Goal: Task Accomplishment & Management: Manage account settings

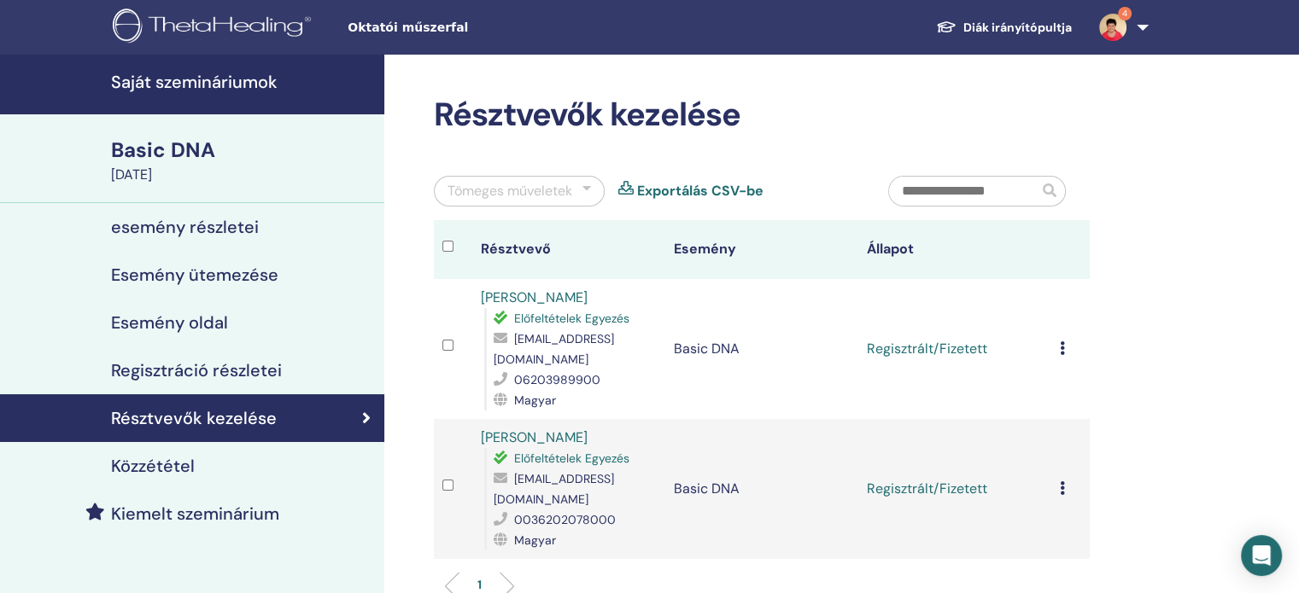
click at [236, 324] on div "Esemény oldal" at bounding box center [192, 323] width 357 height 20
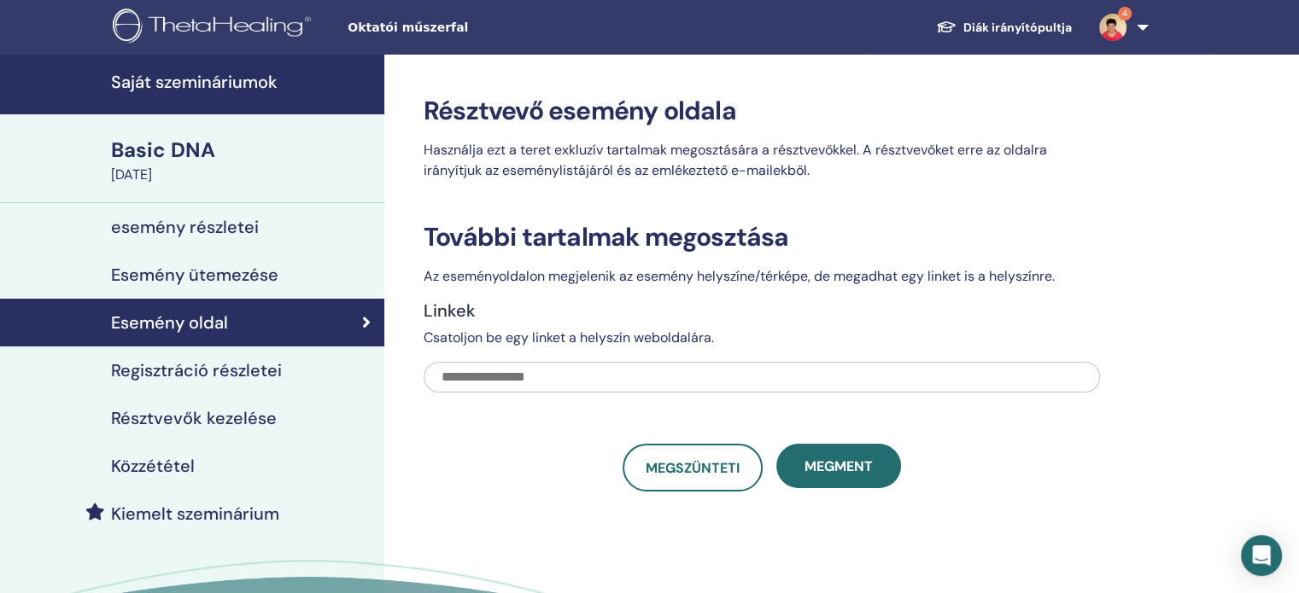
click at [201, 228] on h4 "esemény részletei" at bounding box center [185, 227] width 148 height 20
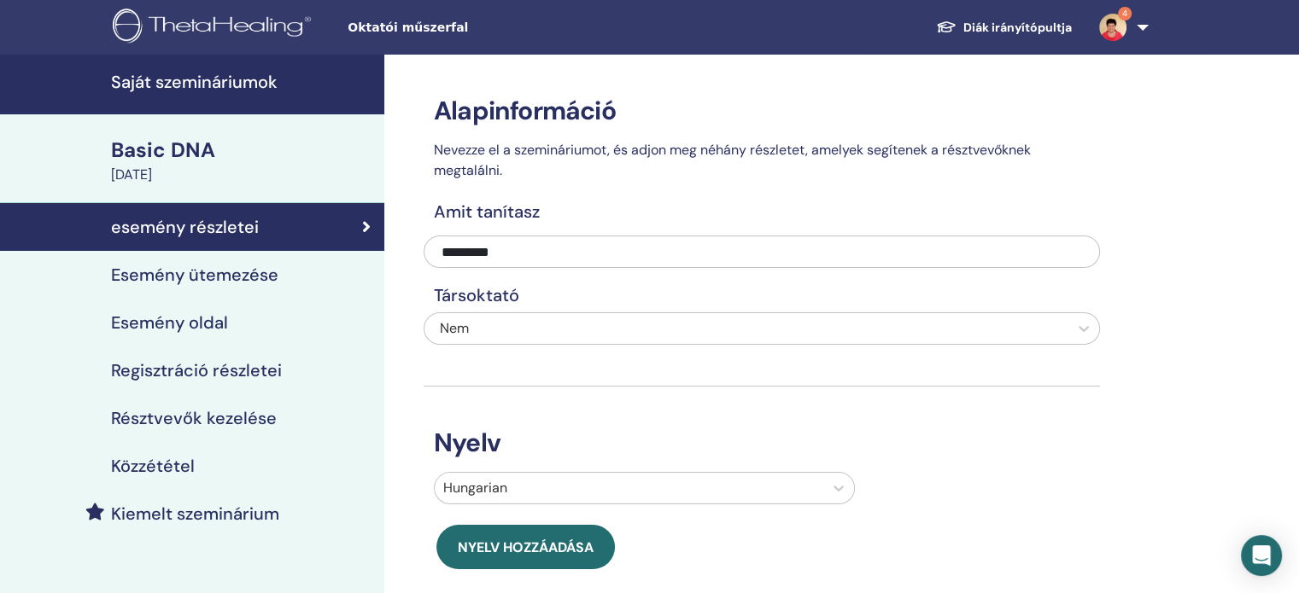
click at [213, 84] on h4 "Saját szemináriumok" at bounding box center [242, 82] width 263 height 20
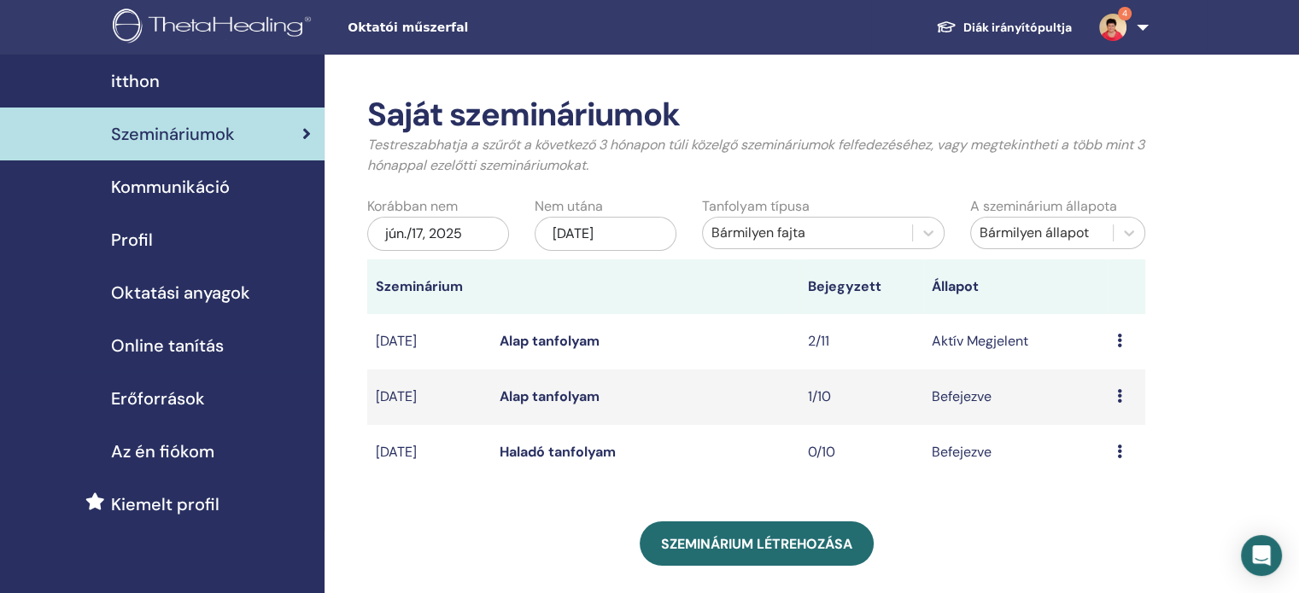
click at [1118, 343] on icon at bounding box center [1119, 341] width 5 height 14
click at [1120, 356] on link "Előnézet" at bounding box center [1099, 357] width 53 height 18
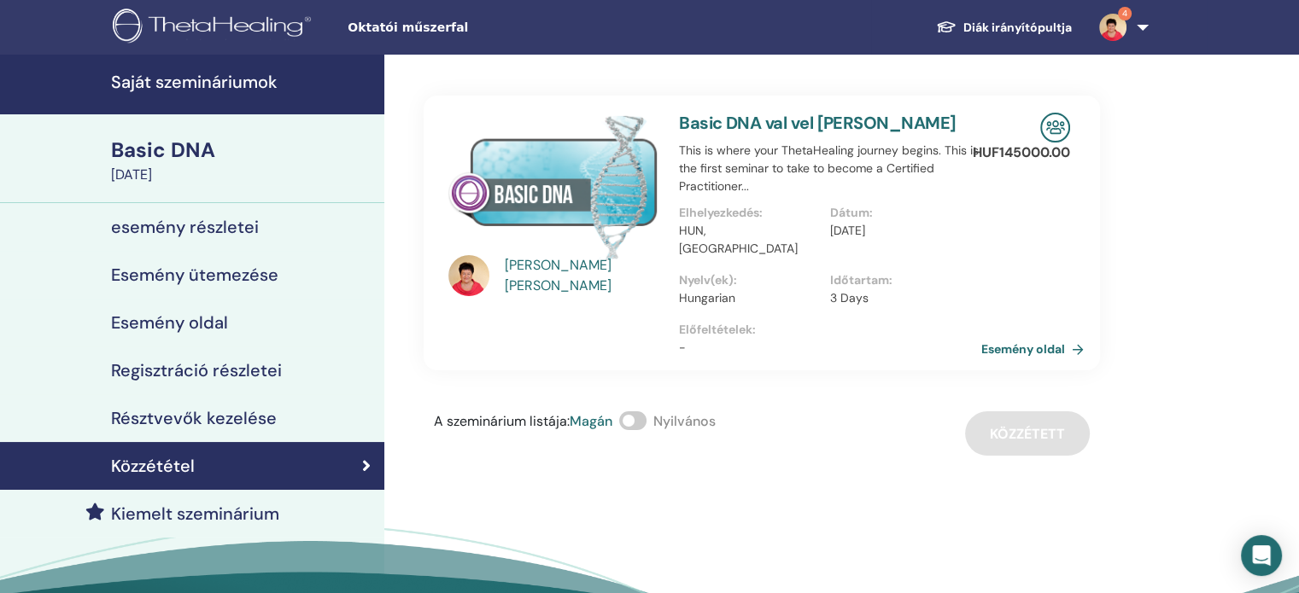
click at [646, 412] on span at bounding box center [632, 421] width 27 height 19
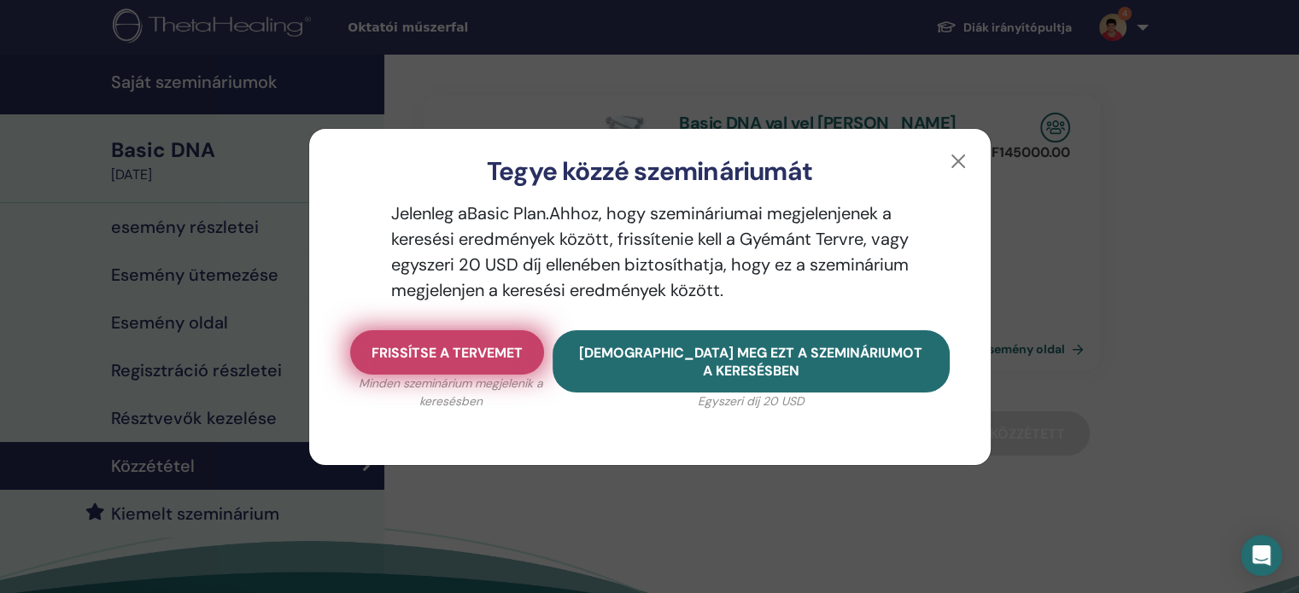
click at [463, 353] on span "Frissítse a tervemet" at bounding box center [446, 353] width 151 height 18
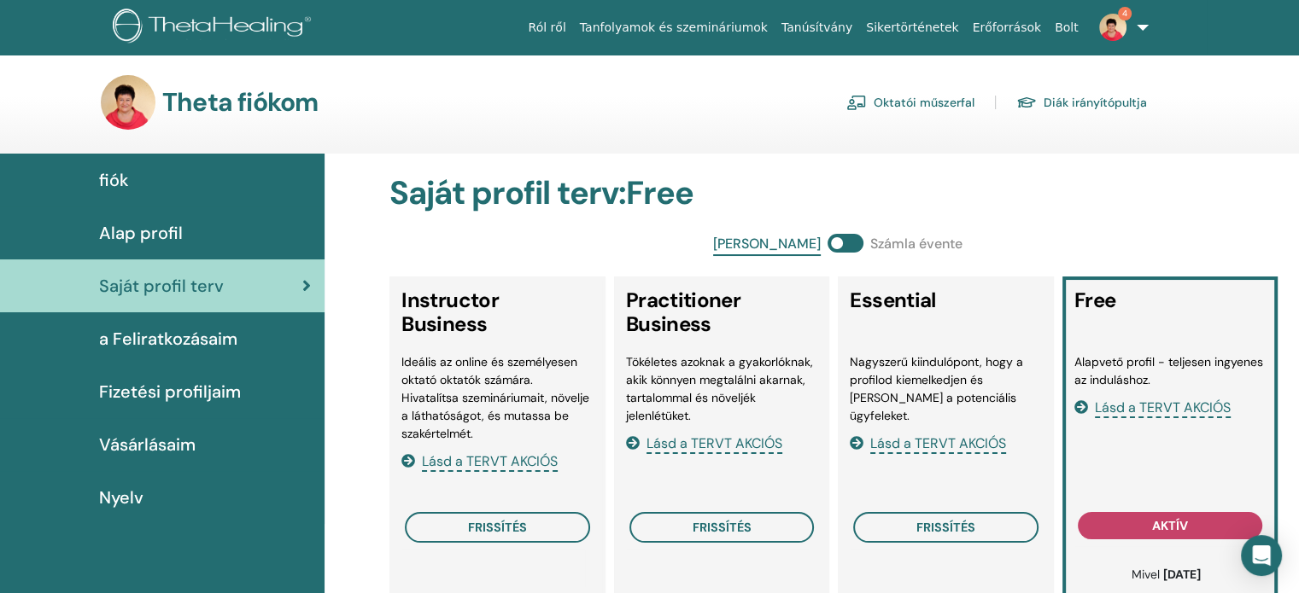
click at [924, 103] on link "Oktatói műszerfal" at bounding box center [910, 102] width 128 height 27
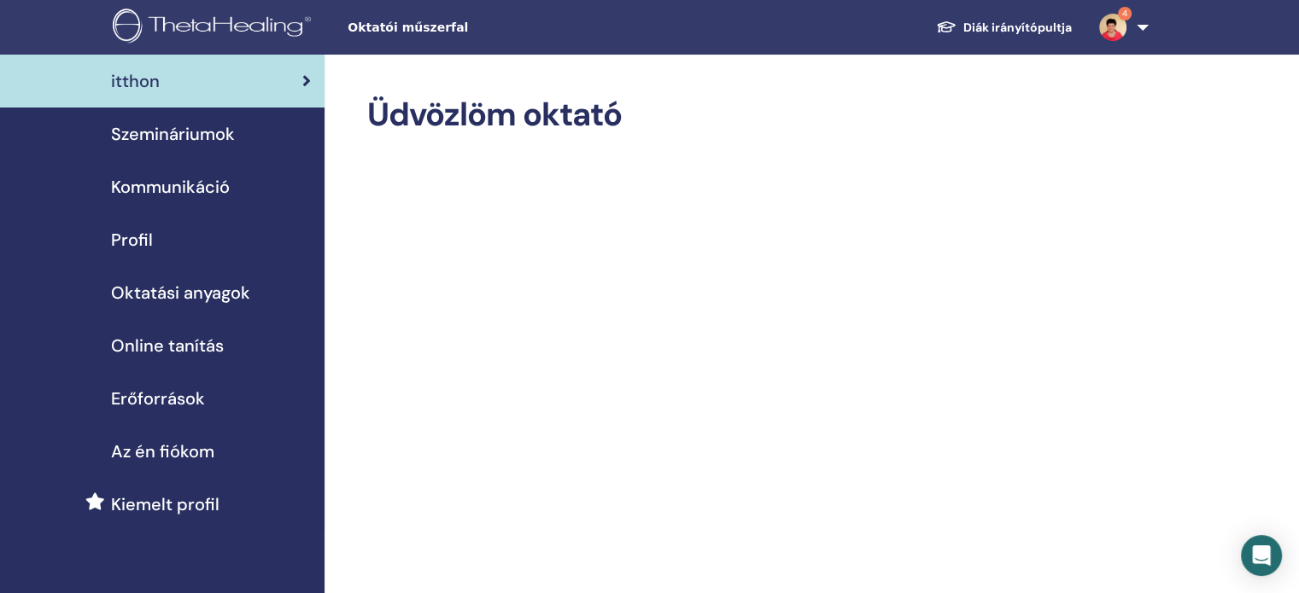
click at [210, 134] on span "Szemináriumok" at bounding box center [173, 134] width 124 height 26
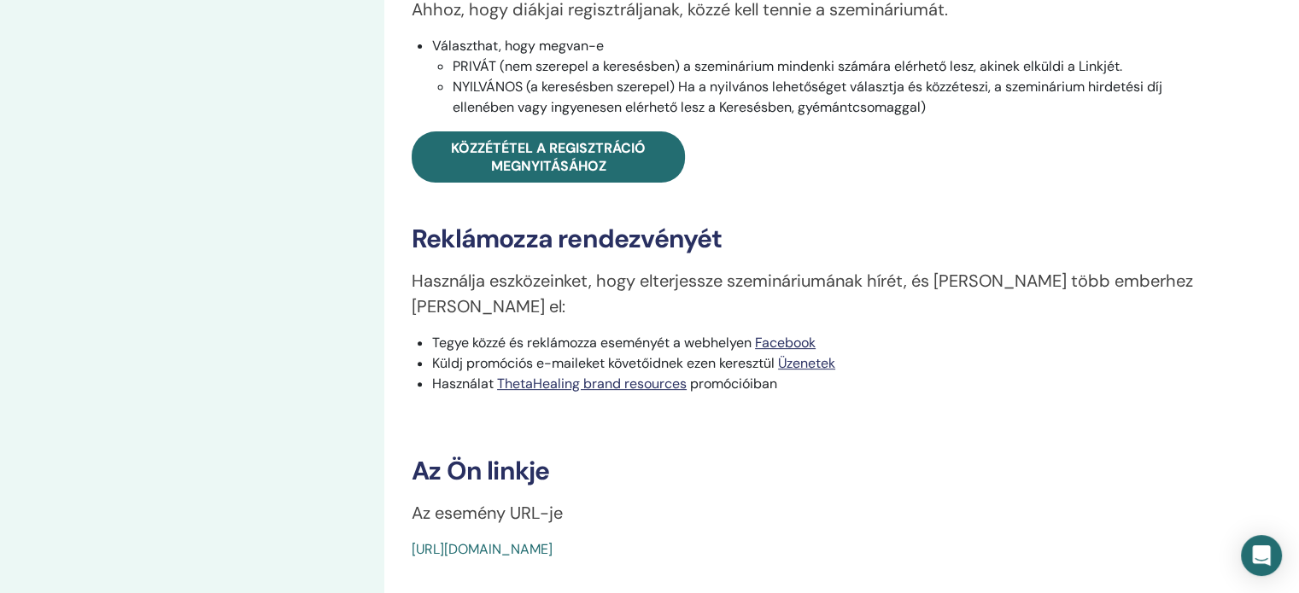
scroll to position [256, 0]
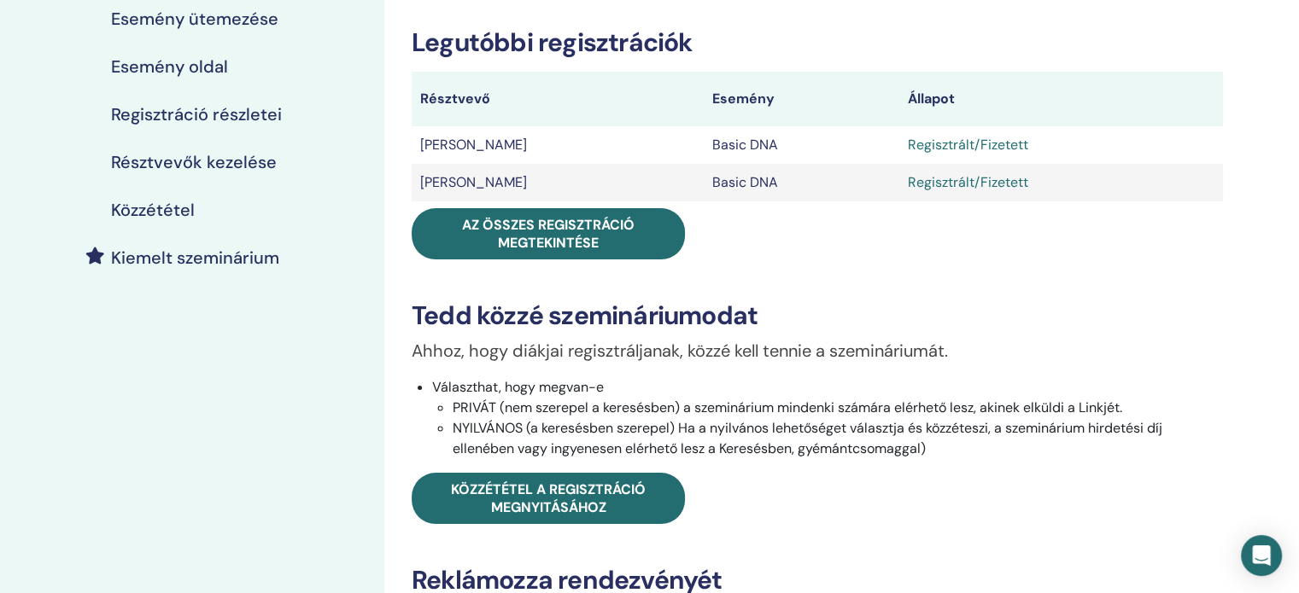
click at [212, 68] on h4 "Esemény oldal" at bounding box center [169, 66] width 117 height 20
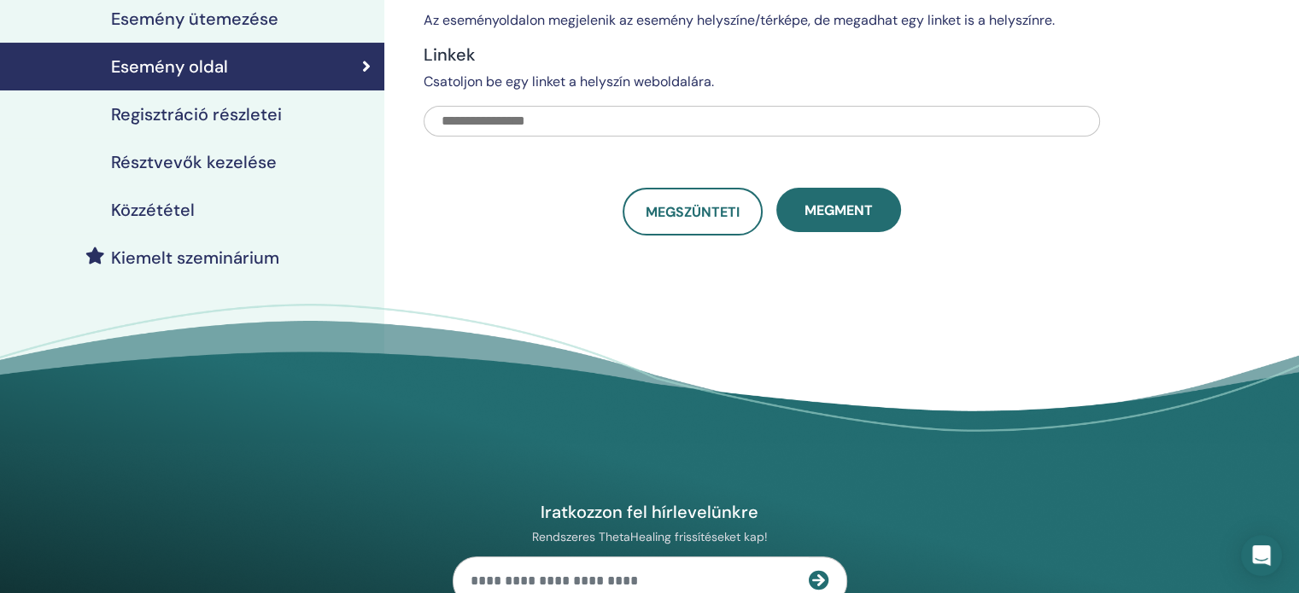
click at [249, 118] on h4 "Regisztráció részletei" at bounding box center [196, 114] width 171 height 20
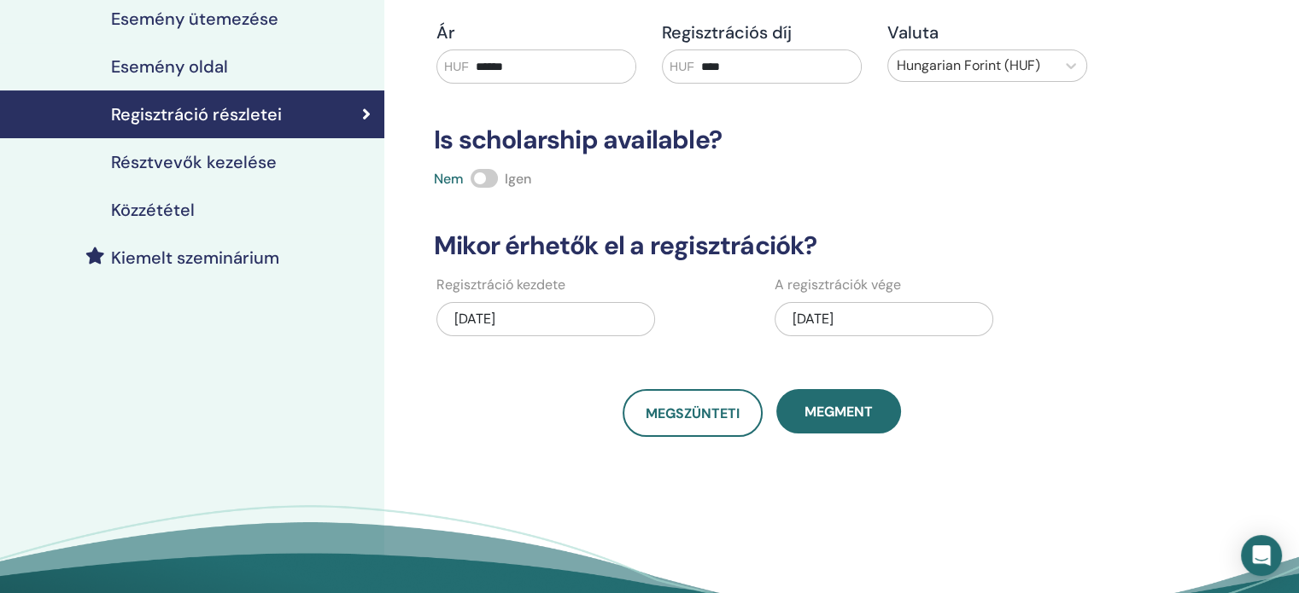
click at [186, 211] on h4 "Közzététel" at bounding box center [153, 210] width 84 height 20
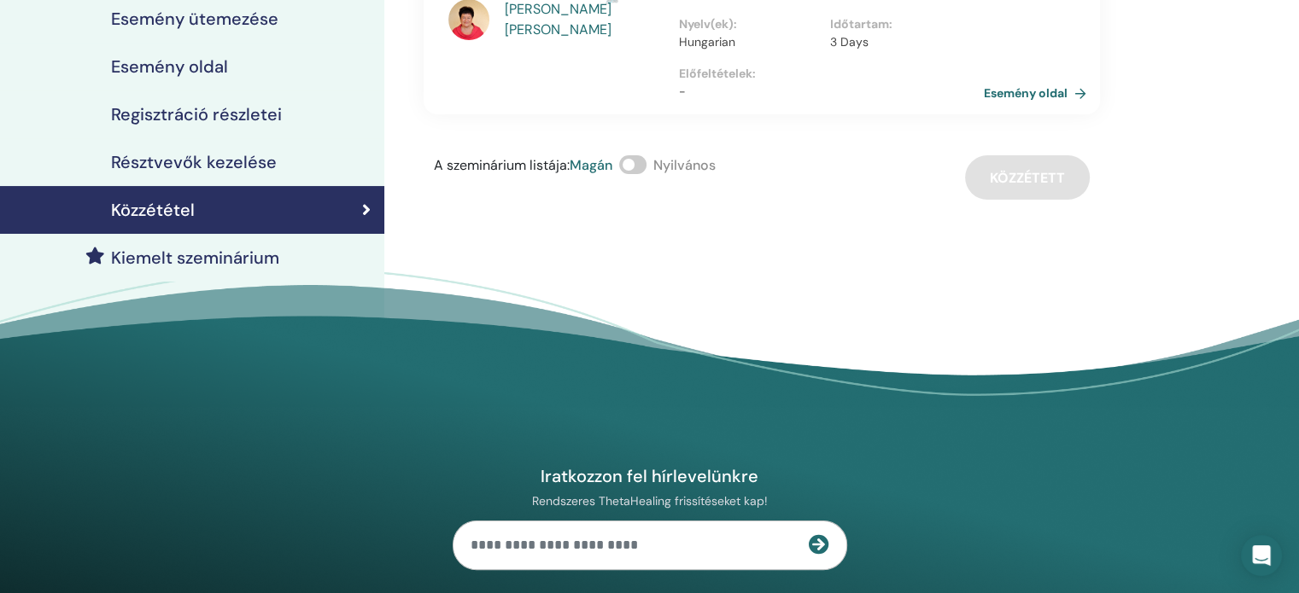
click at [1066, 80] on link "Esemény oldal" at bounding box center [1038, 93] width 109 height 26
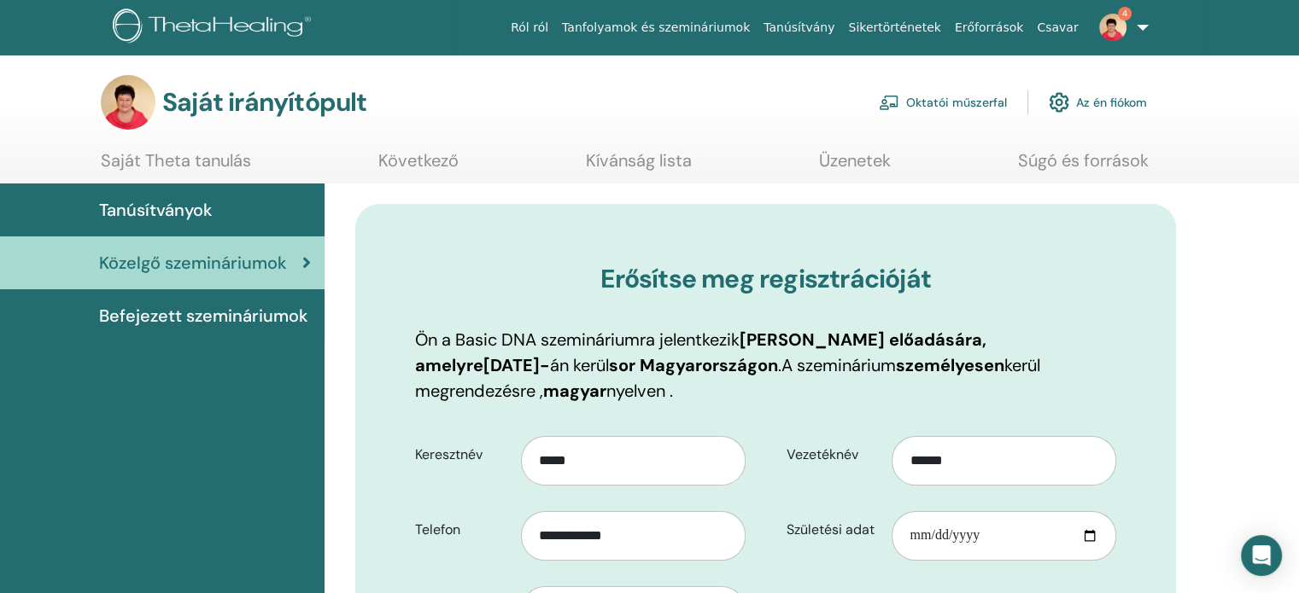
click at [255, 272] on font "Közelgő szemináriumok" at bounding box center [193, 263] width 188 height 22
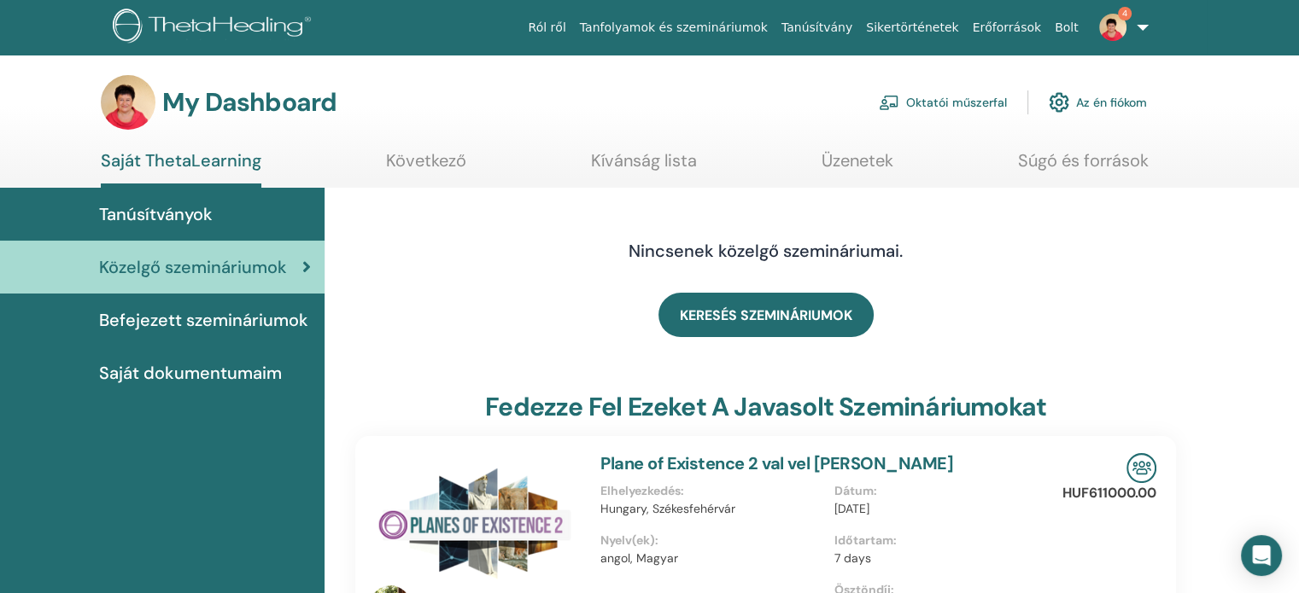
click at [957, 97] on link "Oktatói műszerfal" at bounding box center [943, 103] width 128 height 38
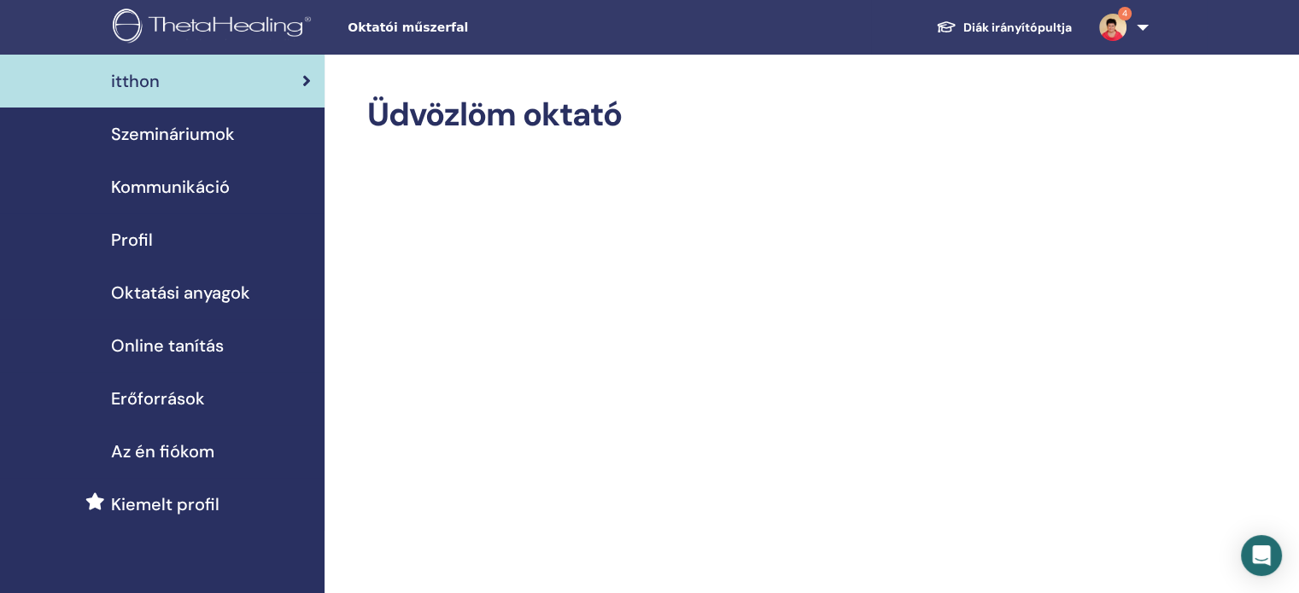
click at [201, 137] on span "Szemináriumok" at bounding box center [173, 134] width 124 height 26
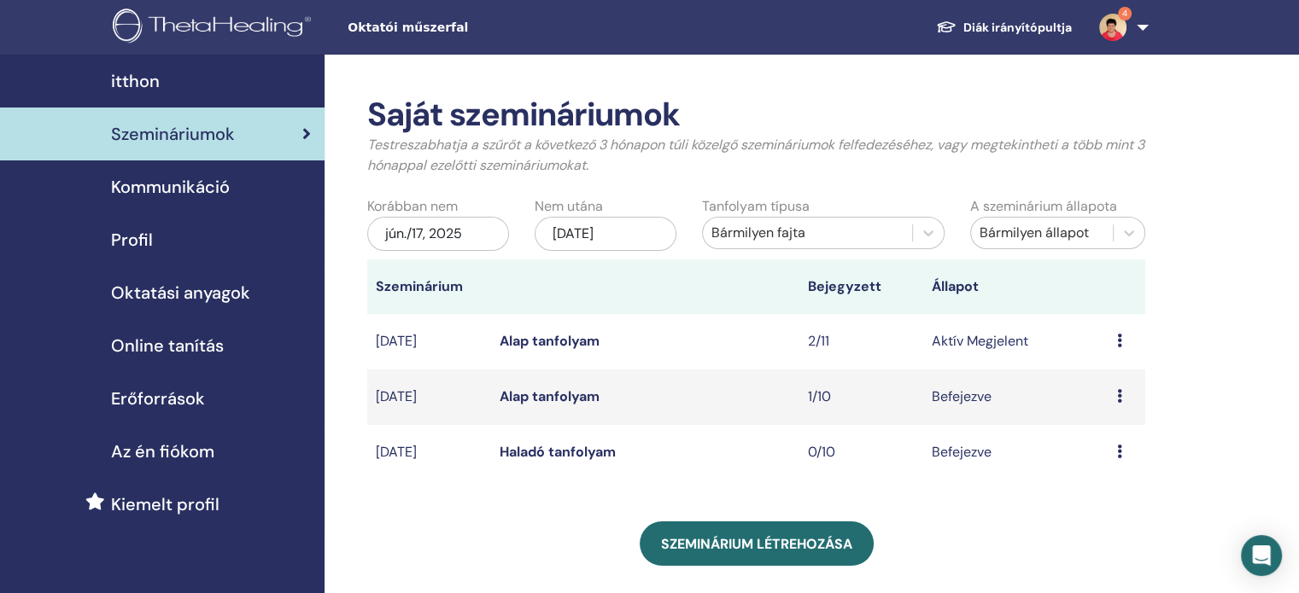
click at [1119, 345] on icon at bounding box center [1119, 341] width 5 height 14
click at [1131, 385] on link "Szerkesztés" at bounding box center [1110, 385] width 73 height 18
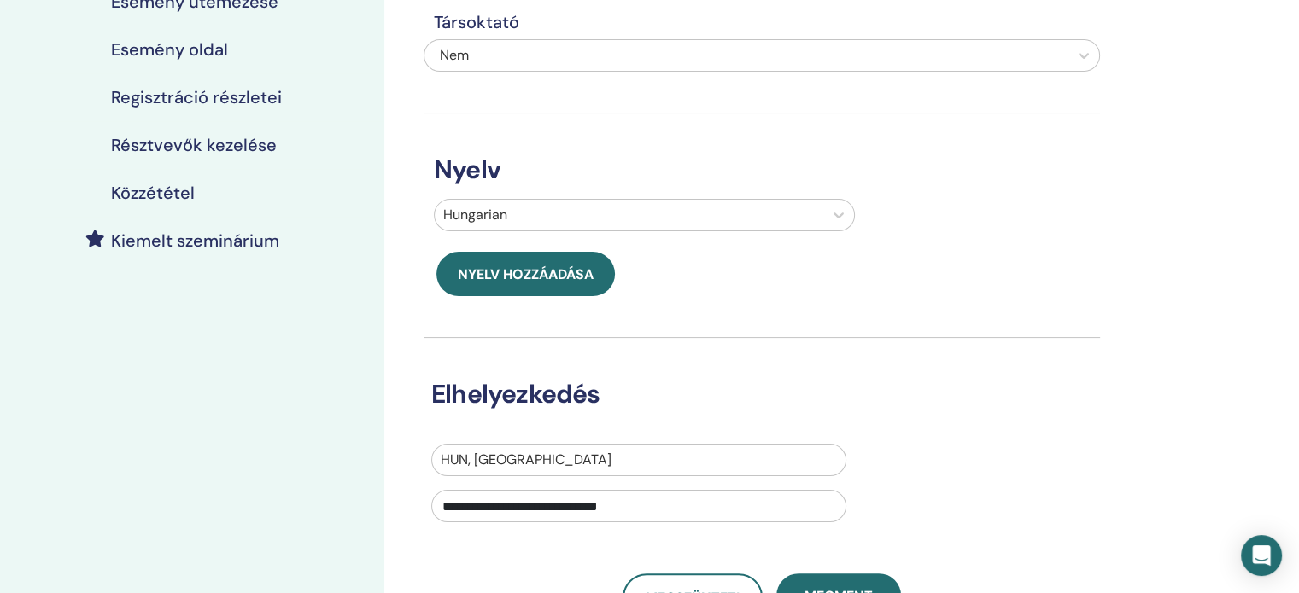
scroll to position [427, 0]
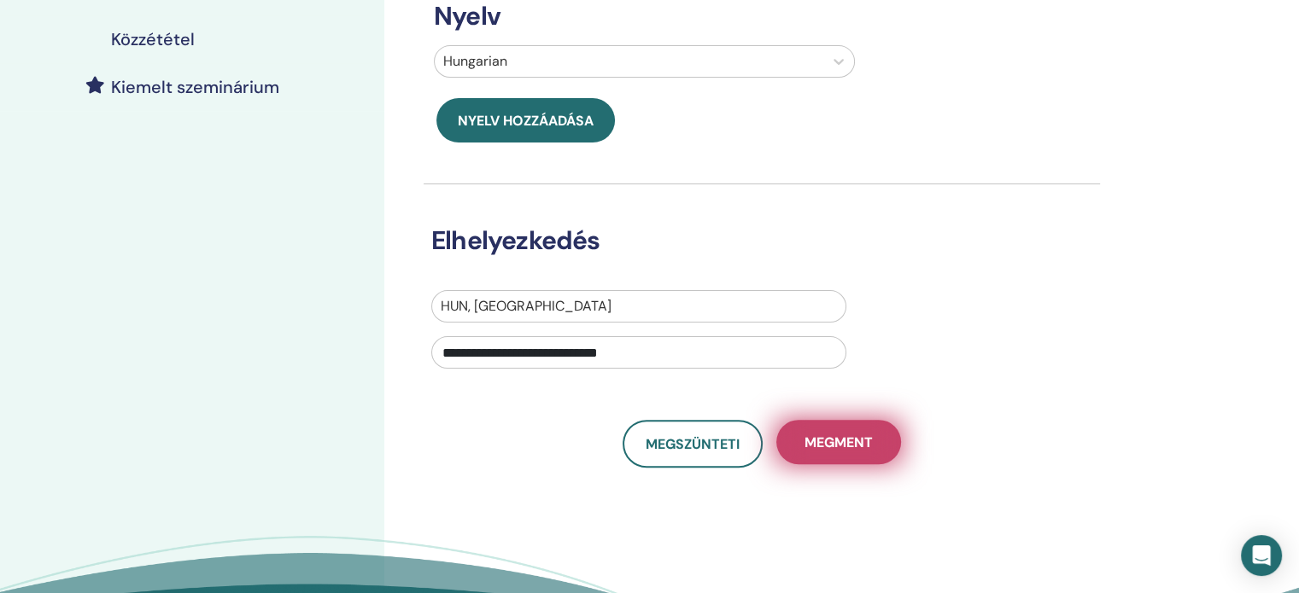
click at [873, 431] on button "Megment" at bounding box center [838, 442] width 125 height 44
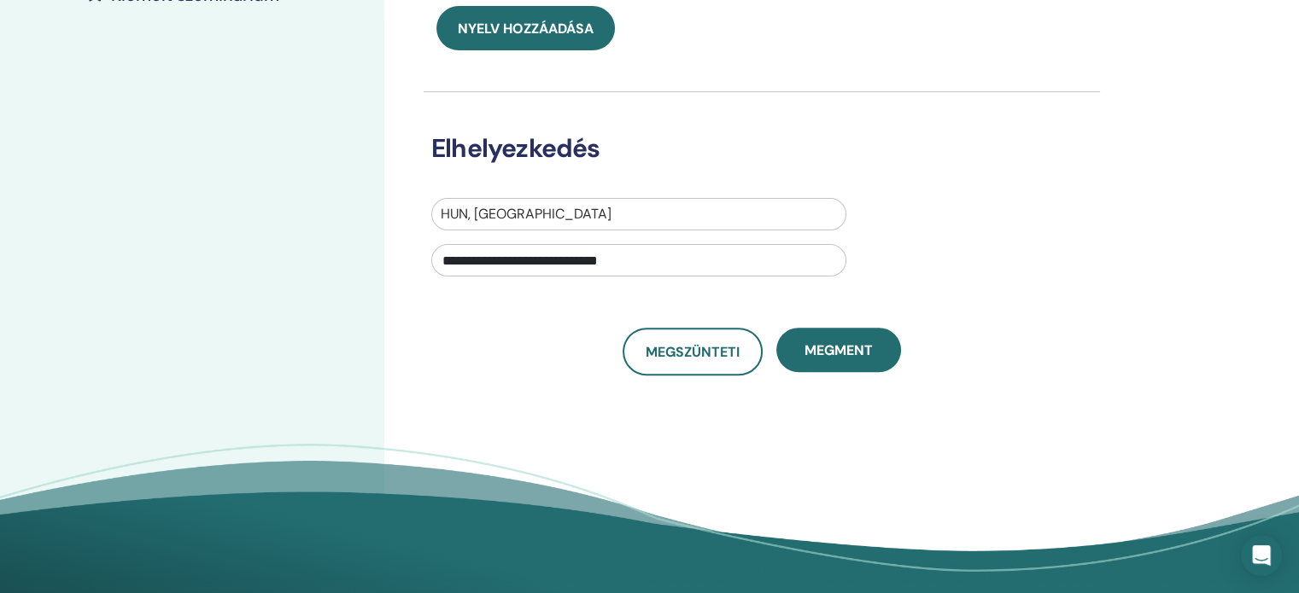
scroll to position [598, 0]
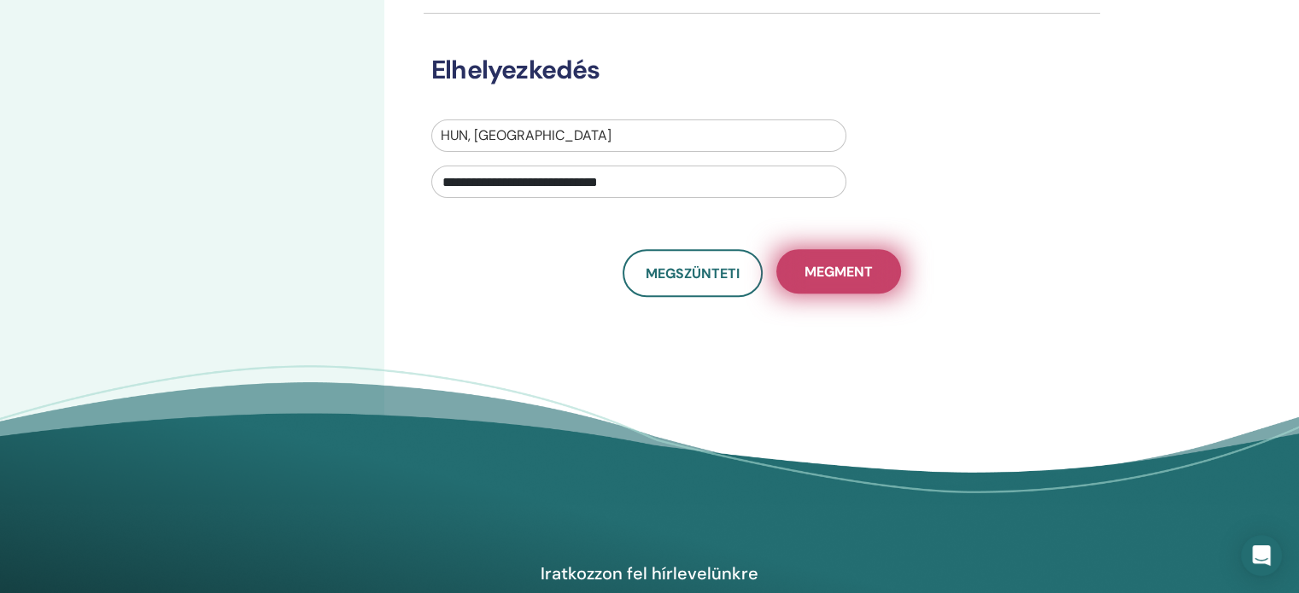
click at [843, 272] on span "Megment" at bounding box center [838, 272] width 68 height 18
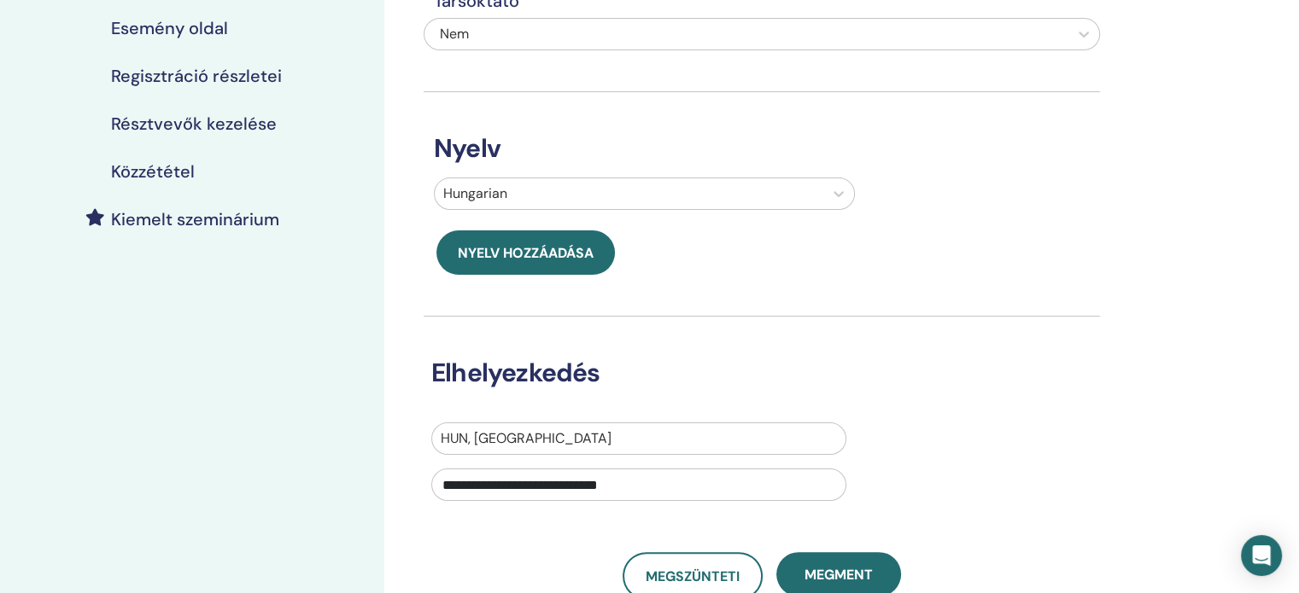
scroll to position [427, 0]
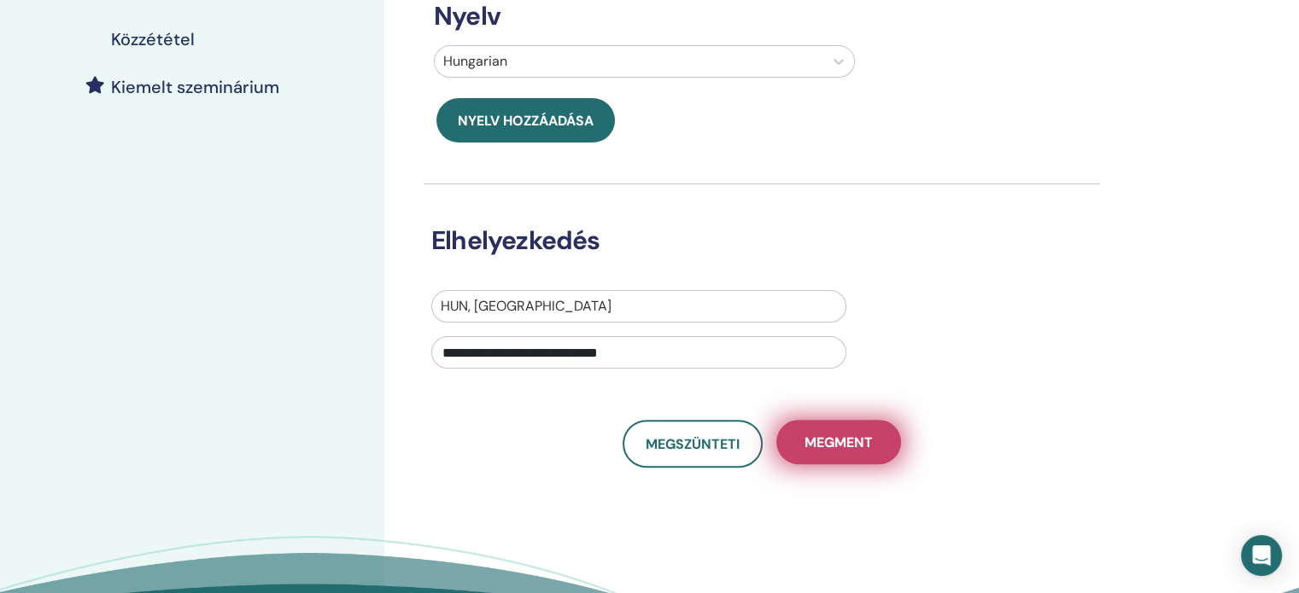
click at [870, 442] on span "Megment" at bounding box center [838, 443] width 68 height 18
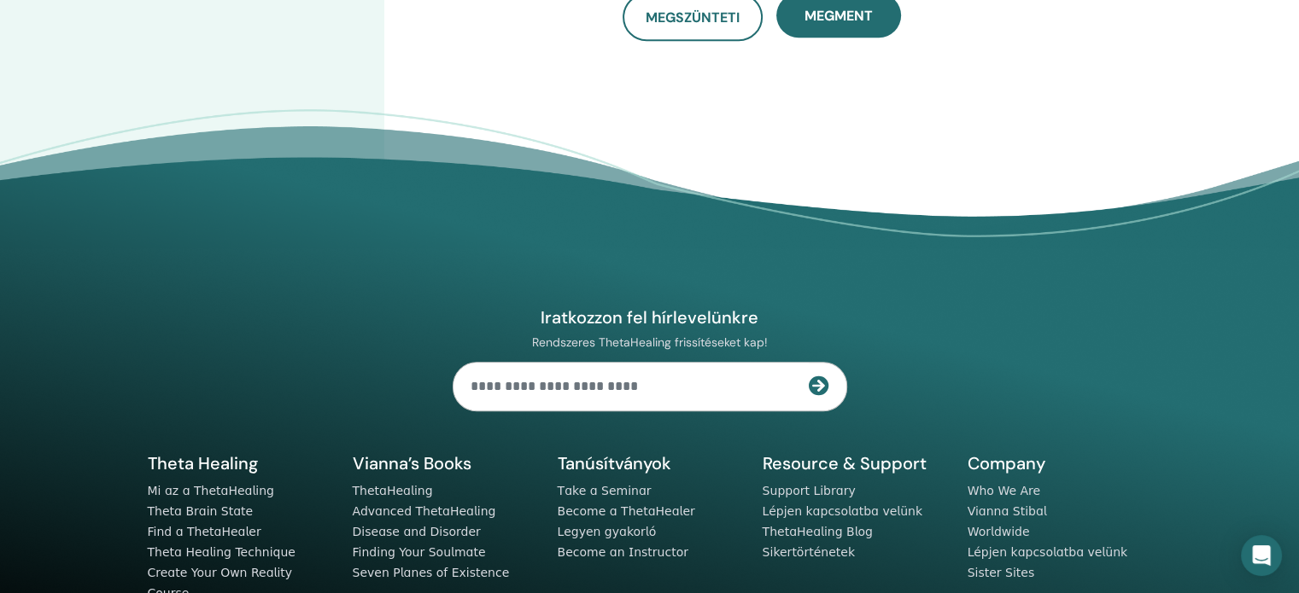
scroll to position [427, 0]
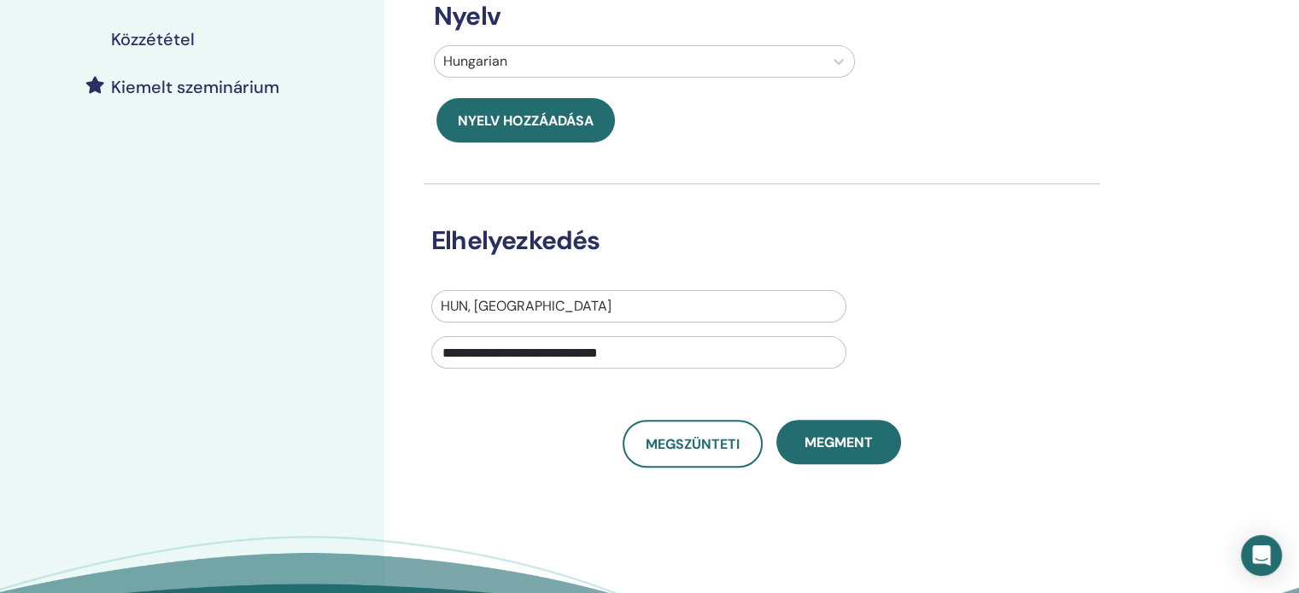
click at [145, 35] on h4 "Közzététel" at bounding box center [153, 39] width 84 height 20
